Goal: Information Seeking & Learning: Compare options

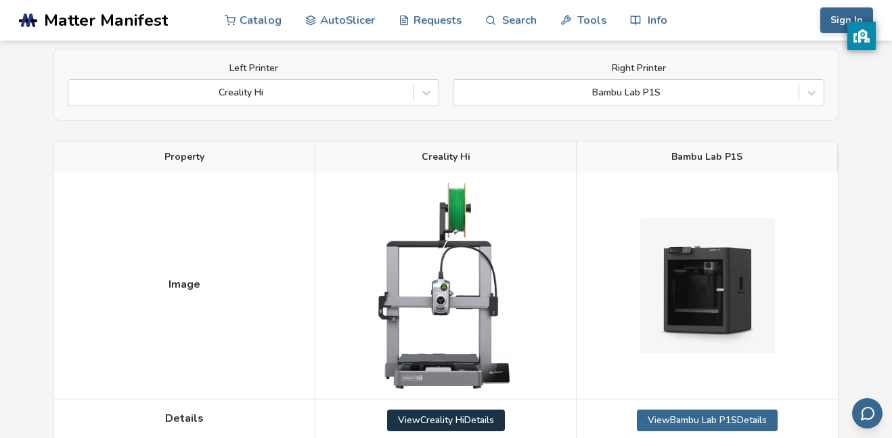
scroll to position [106, 0]
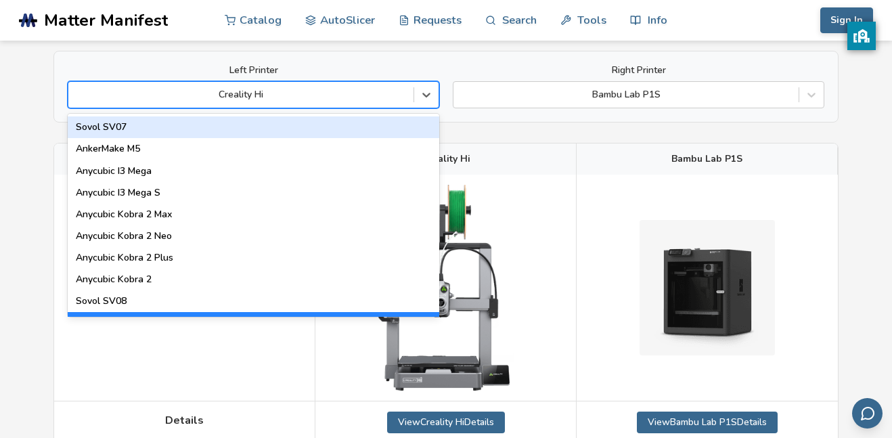
click at [372, 99] on div at bounding box center [241, 95] width 332 height 14
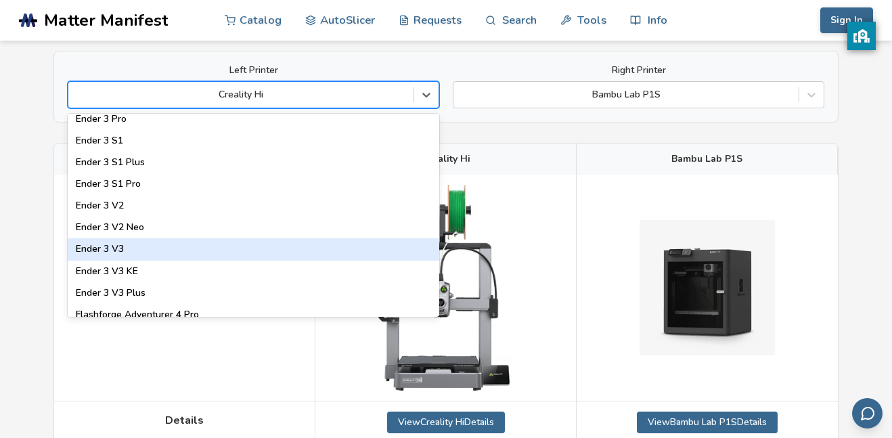
scroll to position [1279, 0]
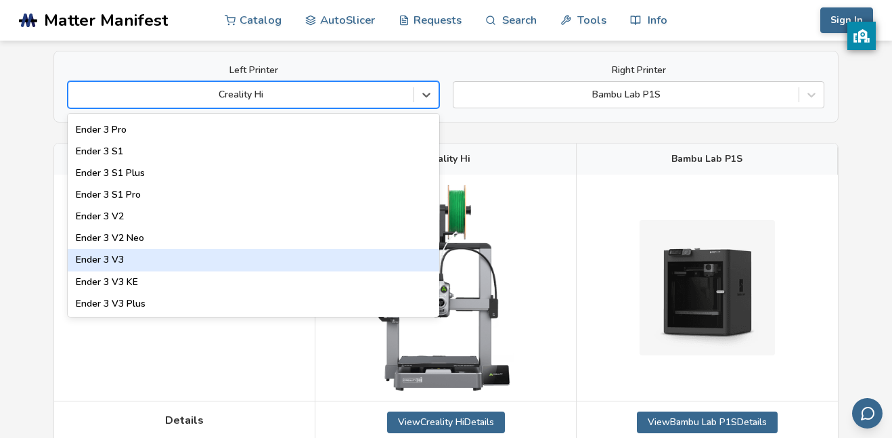
click at [154, 263] on div "Ender 3 V3" at bounding box center [254, 260] width 372 height 22
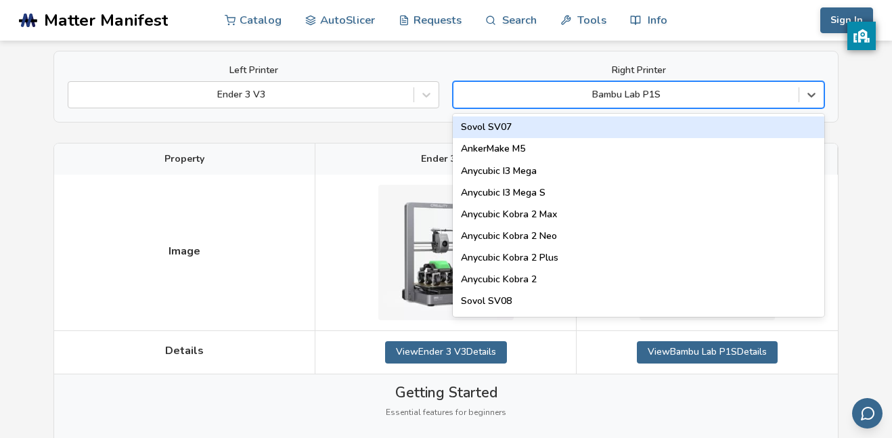
click at [657, 100] on div at bounding box center [626, 95] width 332 height 14
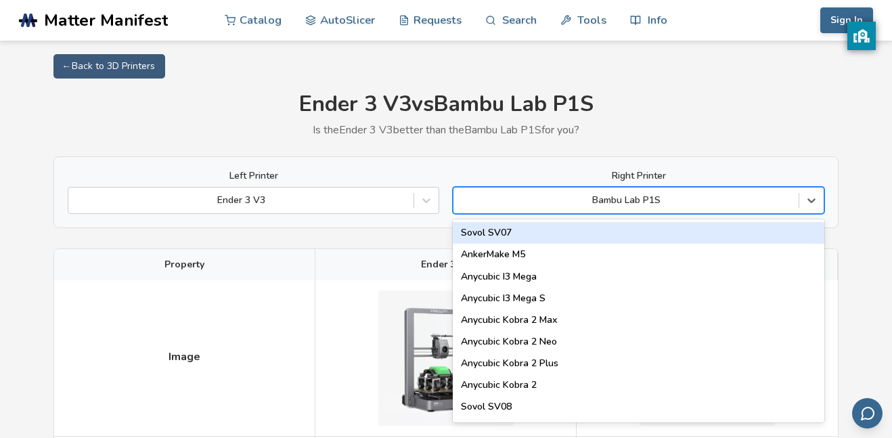
click at [715, 104] on h1 "Ender 3 V3 vs Bambu Lab P1S" at bounding box center [445, 104] width 785 height 25
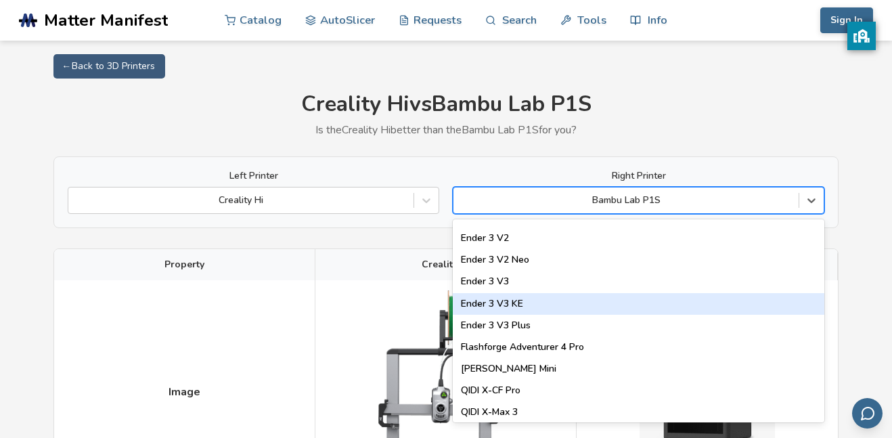
scroll to position [1364, 0]
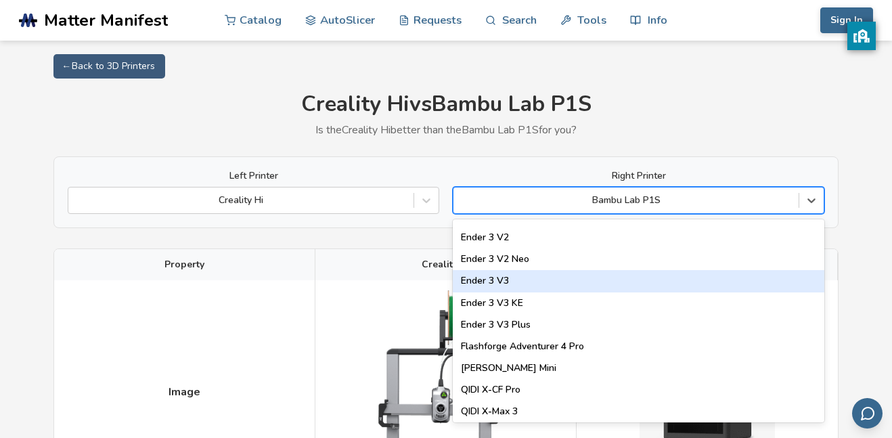
click at [518, 277] on div "Ender 3 V3" at bounding box center [639, 281] width 372 height 22
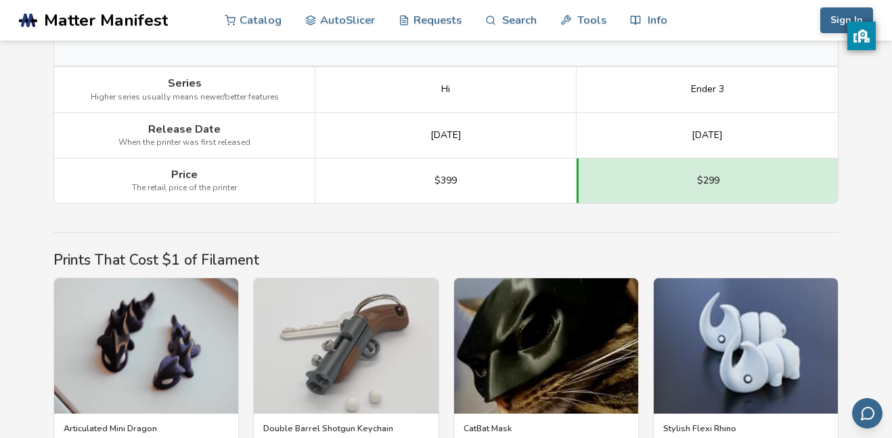
scroll to position [2079, 0]
